Goal: Download file/media

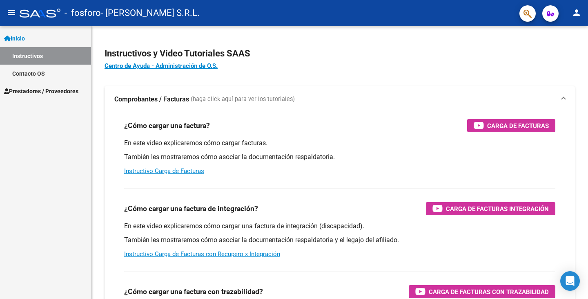
click at [51, 83] on link "Prestadores / Proveedores" at bounding box center [45, 91] width 91 height 18
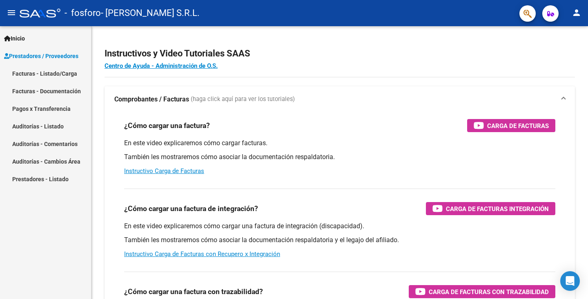
click at [47, 68] on link "Facturas - Listado/Carga" at bounding box center [45, 74] width 91 height 18
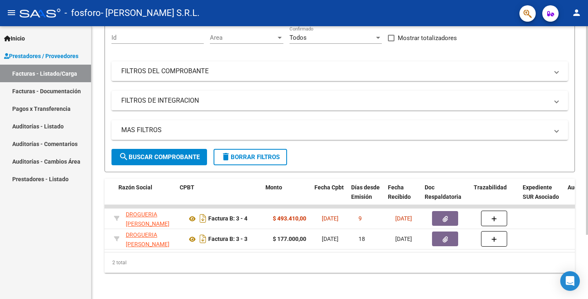
scroll to position [0, 389]
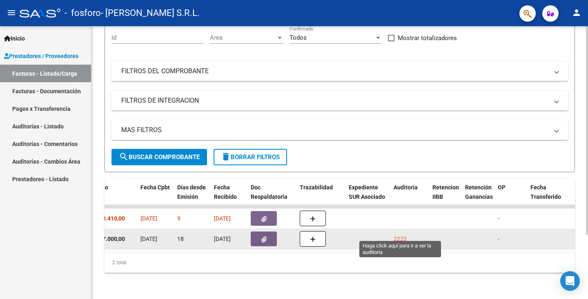
click at [398, 234] on div "2223" at bounding box center [400, 238] width 13 height 9
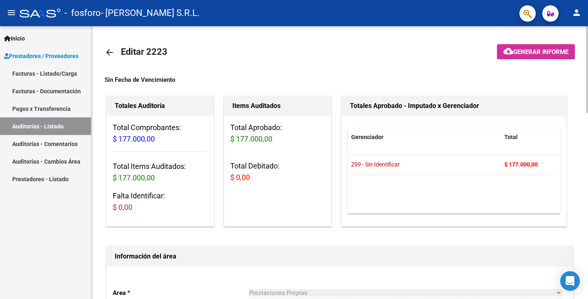
click at [507, 56] on mat-icon "cloud_download" at bounding box center [509, 51] width 10 height 10
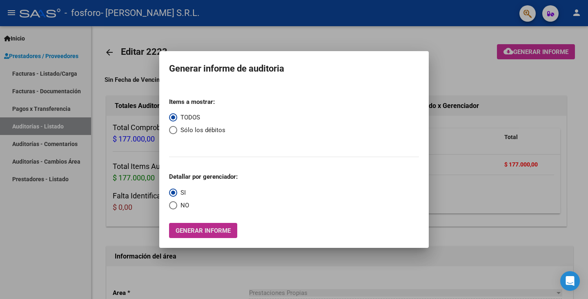
click at [210, 230] on span "Generar informe" at bounding box center [203, 230] width 55 height 7
